Goal: Check status: Check status

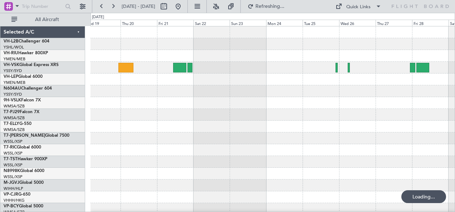
click at [317, 97] on div at bounding box center [272, 126] width 364 height 200
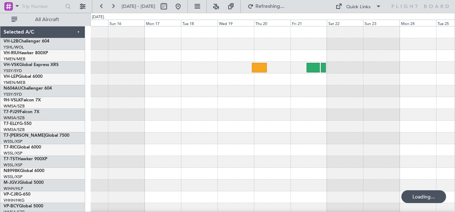
click at [331, 102] on div at bounding box center [272, 126] width 364 height 200
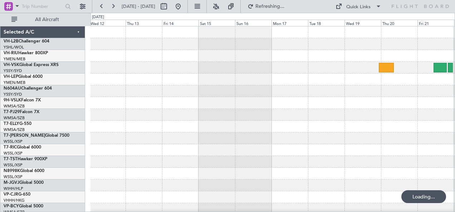
click at [308, 109] on div at bounding box center [272, 126] width 364 height 200
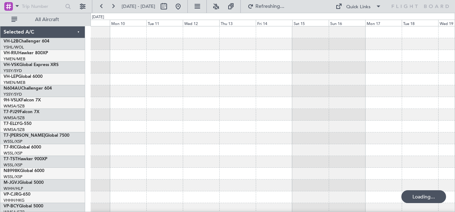
click at [332, 115] on div at bounding box center [272, 126] width 364 height 200
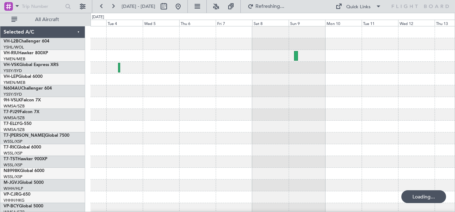
click at [326, 112] on div at bounding box center [272, 115] width 364 height 12
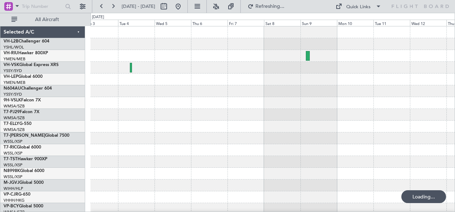
click at [349, 113] on div at bounding box center [272, 126] width 364 height 200
click at [394, 117] on div at bounding box center [272, 115] width 364 height 12
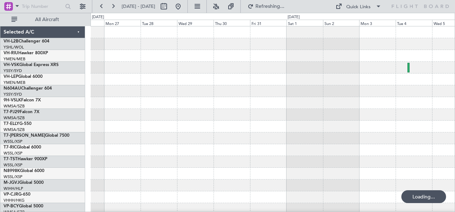
click at [408, 120] on div at bounding box center [272, 115] width 364 height 12
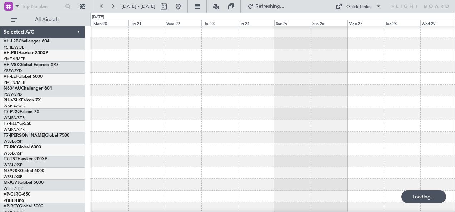
scroll to position [1, 0]
click at [394, 111] on div at bounding box center [272, 114] width 364 height 12
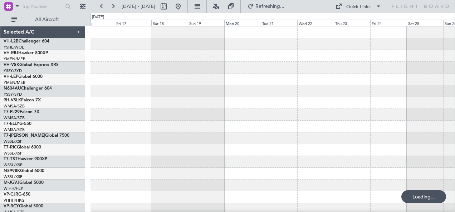
click at [376, 111] on div at bounding box center [272, 115] width 364 height 12
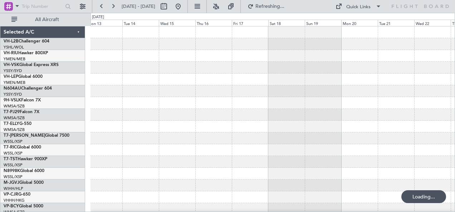
click at [378, 110] on div at bounding box center [272, 115] width 364 height 12
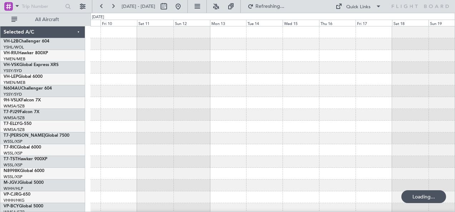
click at [411, 106] on div at bounding box center [272, 103] width 364 height 12
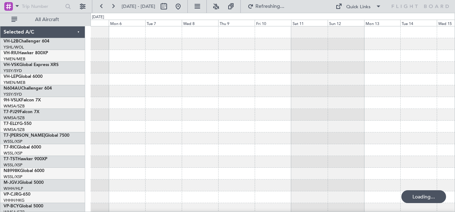
click at [419, 106] on div at bounding box center [272, 103] width 364 height 12
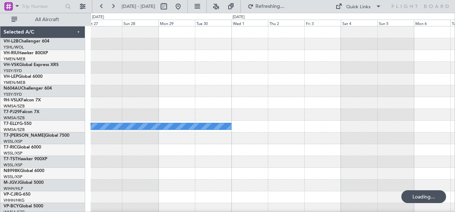
click at [454, 107] on html "26 Oct 2025 - 05 Nov 2025 Refreshing... Quick Links All Aircraft MEL Selected A…" at bounding box center [227, 106] width 455 height 212
click at [353, 69] on div at bounding box center [272, 68] width 364 height 12
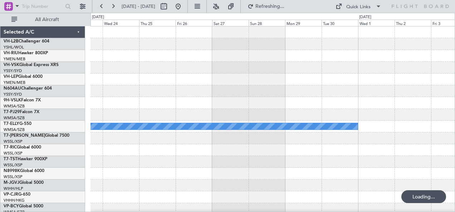
click at [355, 66] on div at bounding box center [272, 68] width 364 height 12
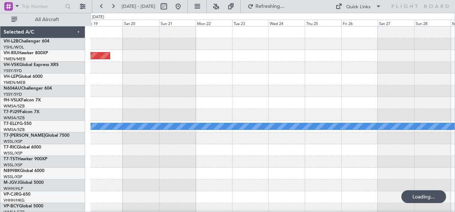
click at [371, 66] on div at bounding box center [272, 68] width 364 height 12
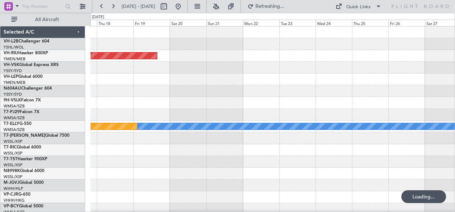
click at [391, 67] on div at bounding box center [272, 68] width 364 height 12
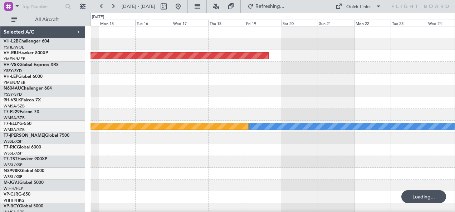
click at [427, 69] on div at bounding box center [272, 68] width 364 height 12
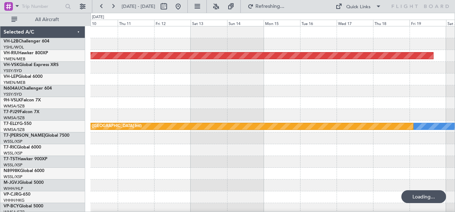
click at [408, 62] on div at bounding box center [272, 68] width 364 height 12
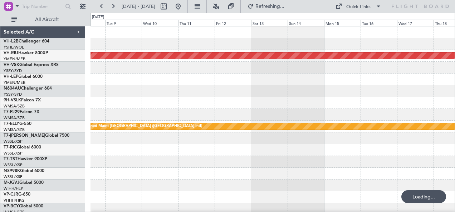
click at [380, 69] on div at bounding box center [272, 68] width 364 height 12
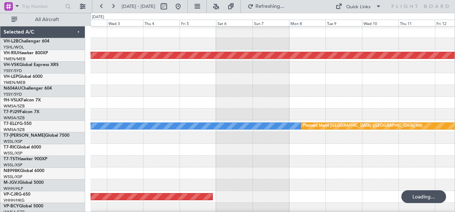
scroll to position [0, 0]
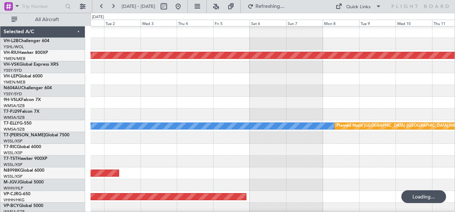
click at [370, 69] on div at bounding box center [272, 67] width 364 height 12
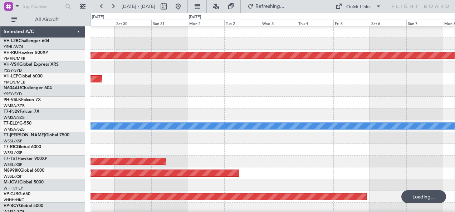
click at [317, 66] on div "Unplanned Maint Sydney ([PERSON_NAME] Intl)" at bounding box center [272, 67] width 364 height 12
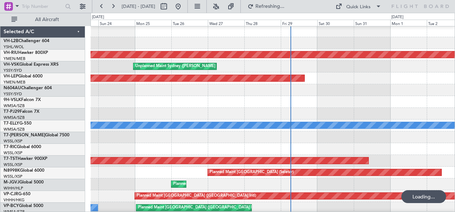
scroll to position [1, 0]
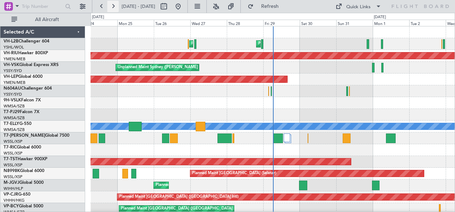
click at [113, 6] on button at bounding box center [112, 6] width 11 height 11
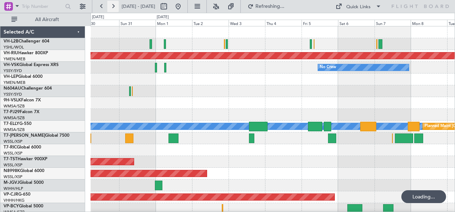
click at [113, 6] on button at bounding box center [112, 6] width 11 height 11
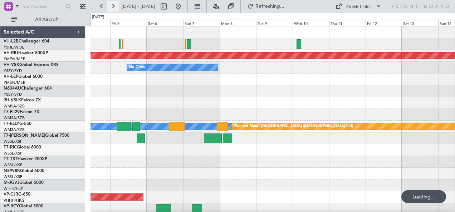
click at [113, 6] on button at bounding box center [112, 6] width 11 height 11
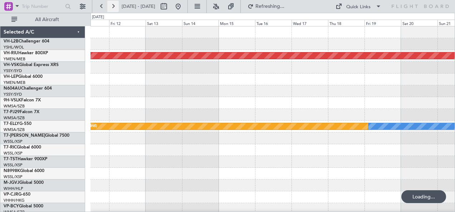
click at [113, 6] on button at bounding box center [112, 6] width 11 height 11
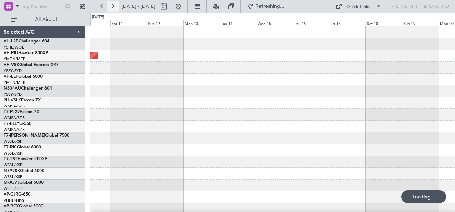
click at [113, 6] on button at bounding box center [112, 6] width 11 height 11
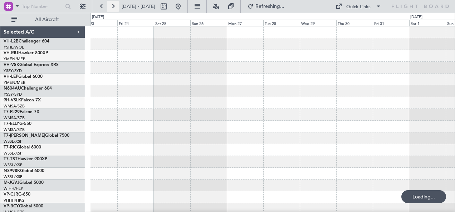
click at [113, 6] on button at bounding box center [112, 6] width 11 height 11
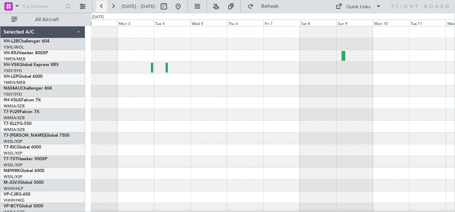
click at [101, 6] on button at bounding box center [101, 6] width 11 height 11
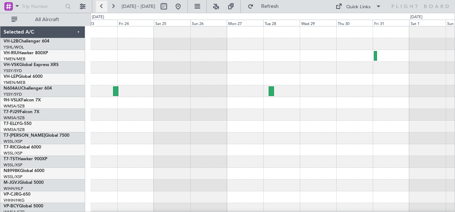
click at [101, 6] on button at bounding box center [101, 6] width 11 height 11
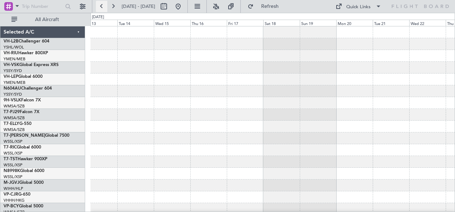
click at [101, 6] on button at bounding box center [101, 6] width 11 height 11
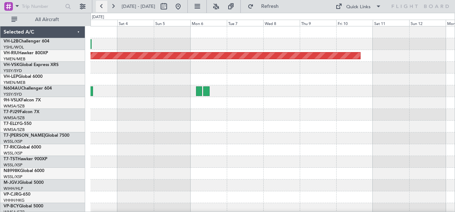
click at [101, 6] on button at bounding box center [101, 6] width 11 height 11
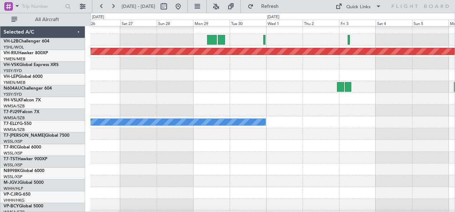
click at [260, 94] on div at bounding box center [272, 99] width 364 height 12
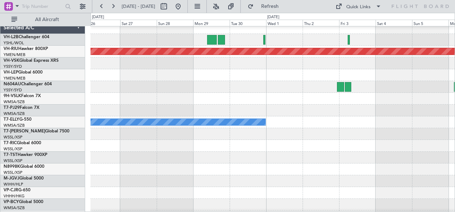
click at [356, 69] on div at bounding box center [272, 64] width 364 height 12
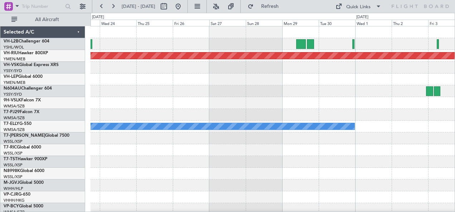
click at [360, 75] on div "Planned Maint [GEOGRAPHIC_DATA] ([GEOGRAPHIC_DATA]) [PERSON_NAME]" at bounding box center [272, 126] width 364 height 200
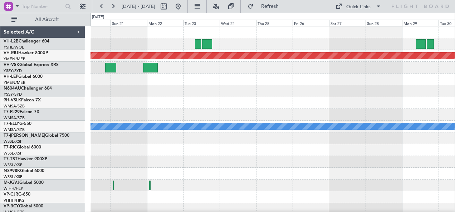
click at [338, 81] on div "Planned Maint [GEOGRAPHIC_DATA] ([GEOGRAPHIC_DATA]) [PERSON_NAME] Planned Maint…" at bounding box center [272, 126] width 364 height 200
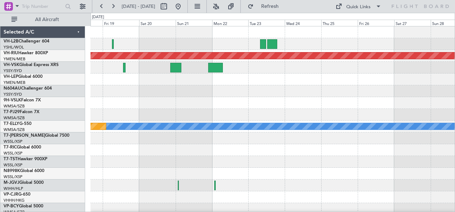
click at [211, 79] on div "Planned Maint [GEOGRAPHIC_DATA] ([GEOGRAPHIC_DATA]) [PERSON_NAME] Planned Maint…" at bounding box center [272, 126] width 364 height 200
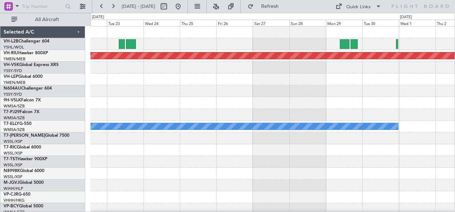
click at [240, 85] on div "Planned Maint [GEOGRAPHIC_DATA] ([GEOGRAPHIC_DATA]) [PERSON_NAME]" at bounding box center [272, 126] width 364 height 200
